Goal: Browse casually

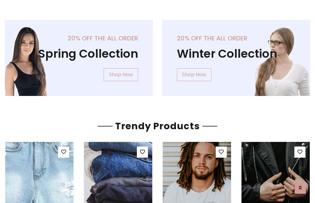
scroll to position [31, 0]
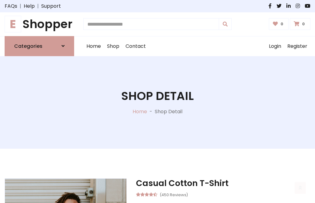
click at [39, 24] on h1 "E Shopper" at bounding box center [40, 24] width 70 height 14
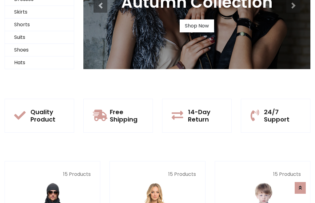
scroll to position [59, 0]
